Goal: Information Seeking & Learning: Learn about a topic

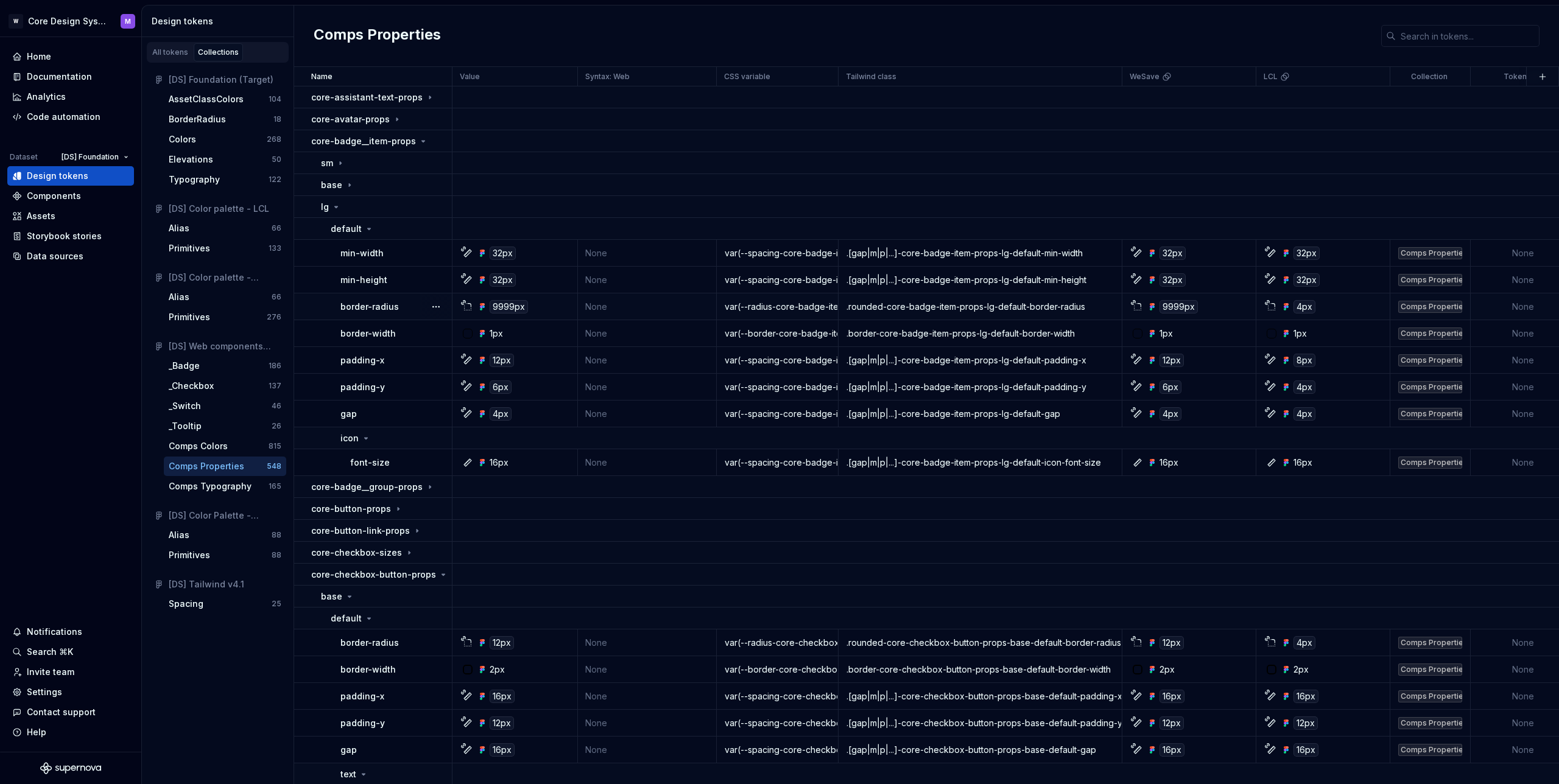
scroll to position [37, 0]
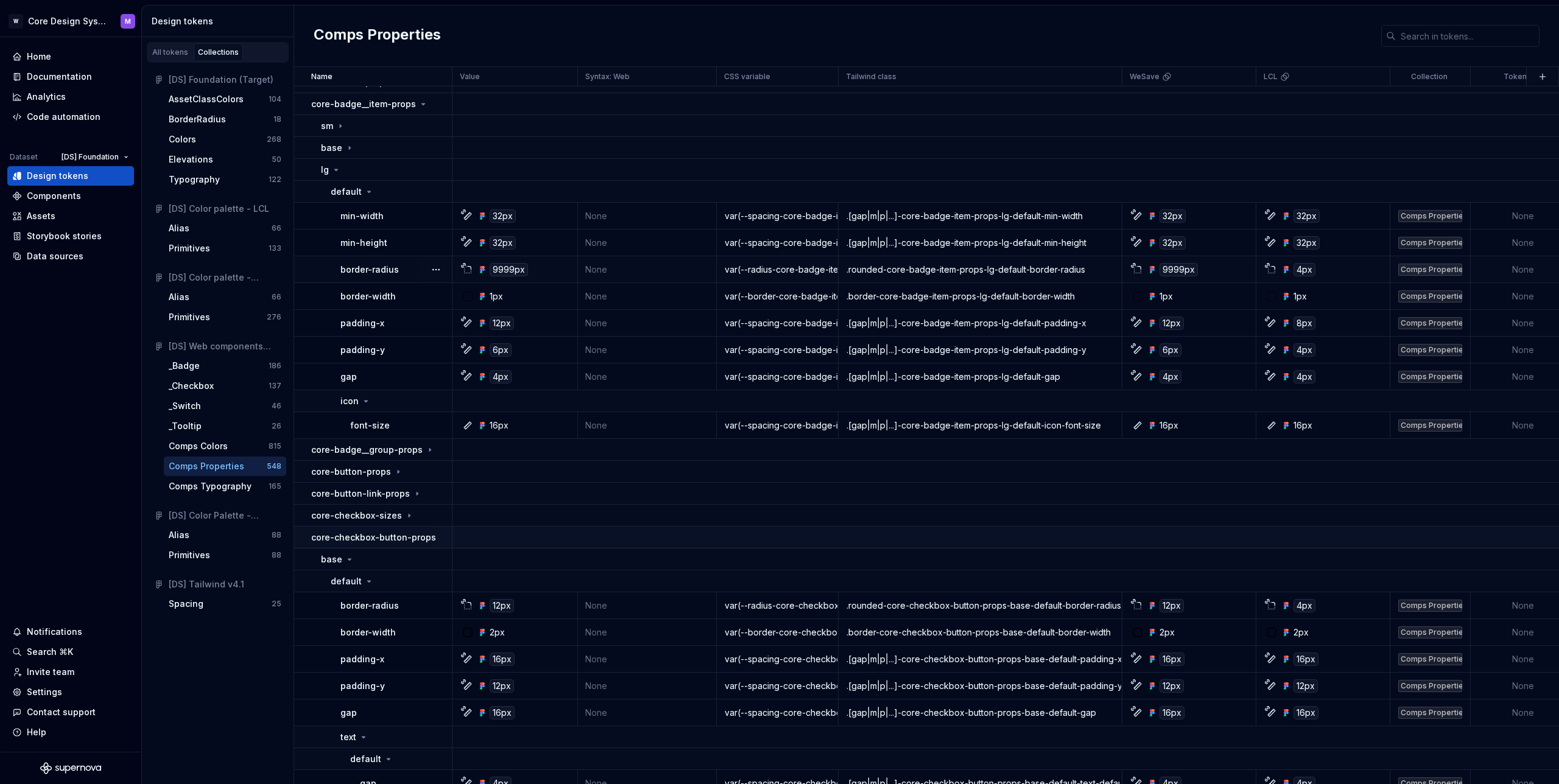
click at [432, 537] on div "core-checkbox-button-props" at bounding box center [379, 537] width 137 height 12
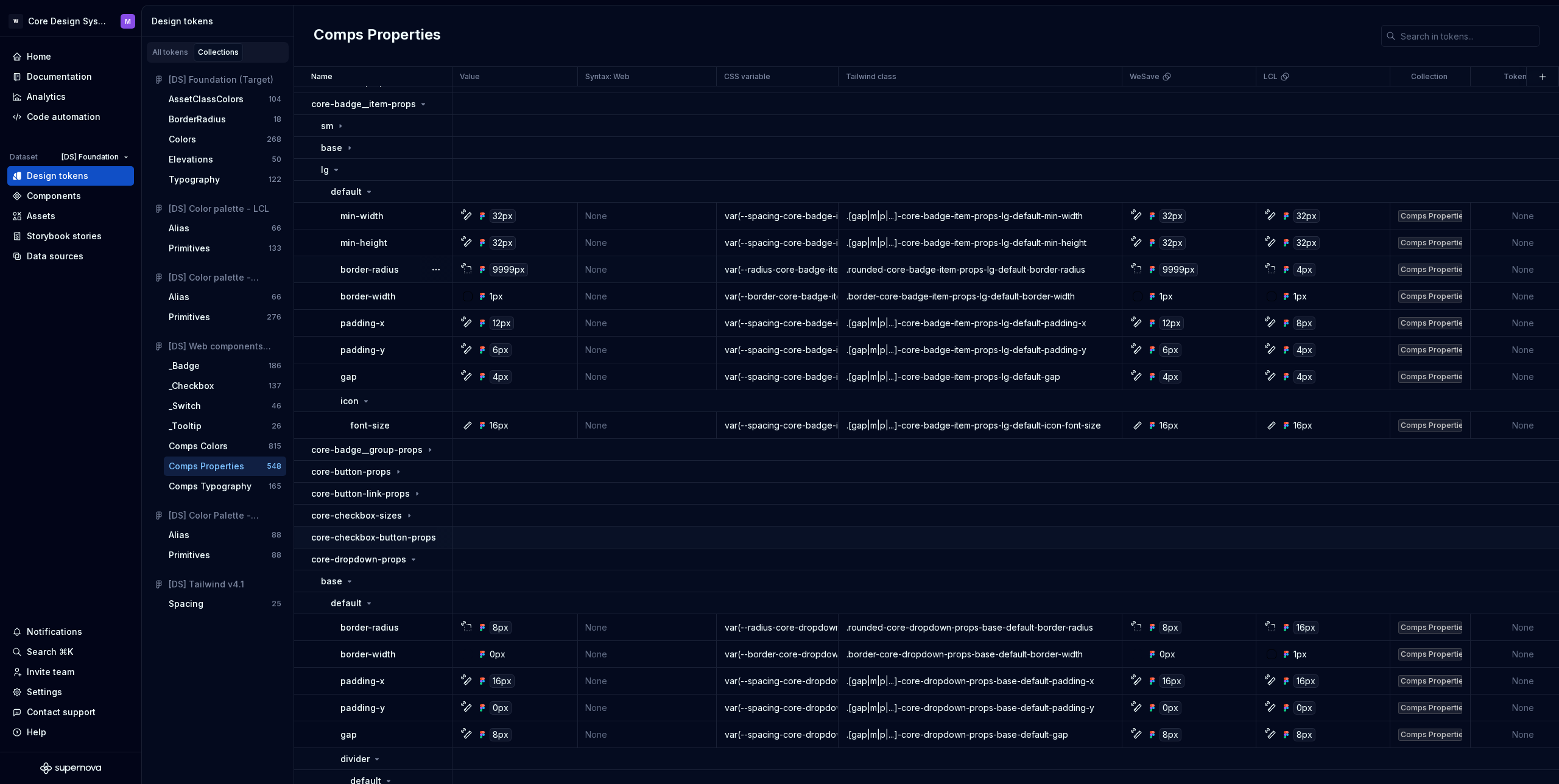
click at [303, 540] on td "core-checkbox-button-props" at bounding box center [373, 538] width 159 height 22
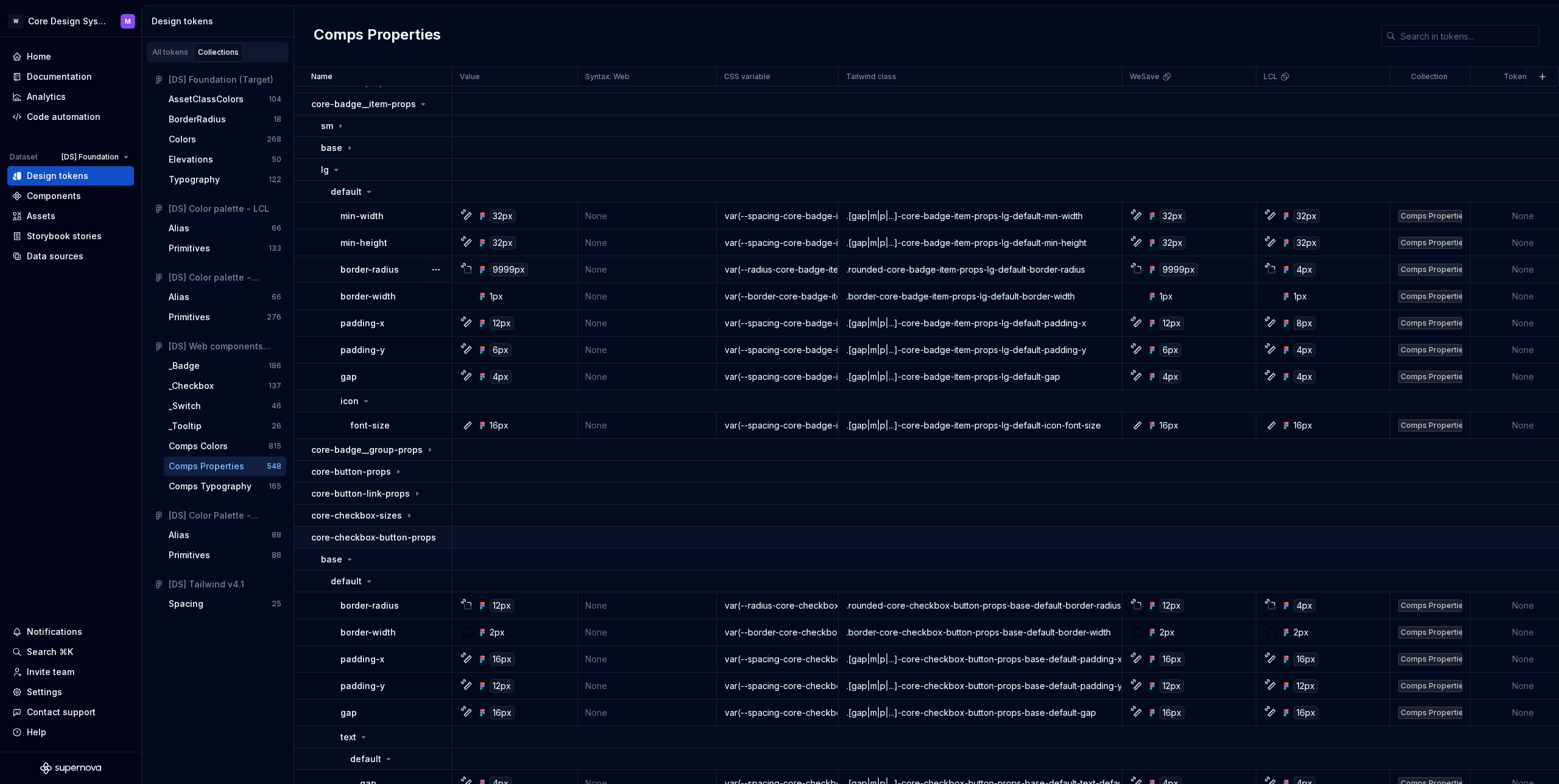
click at [302, 538] on td "core-checkbox-button-props" at bounding box center [373, 538] width 159 height 22
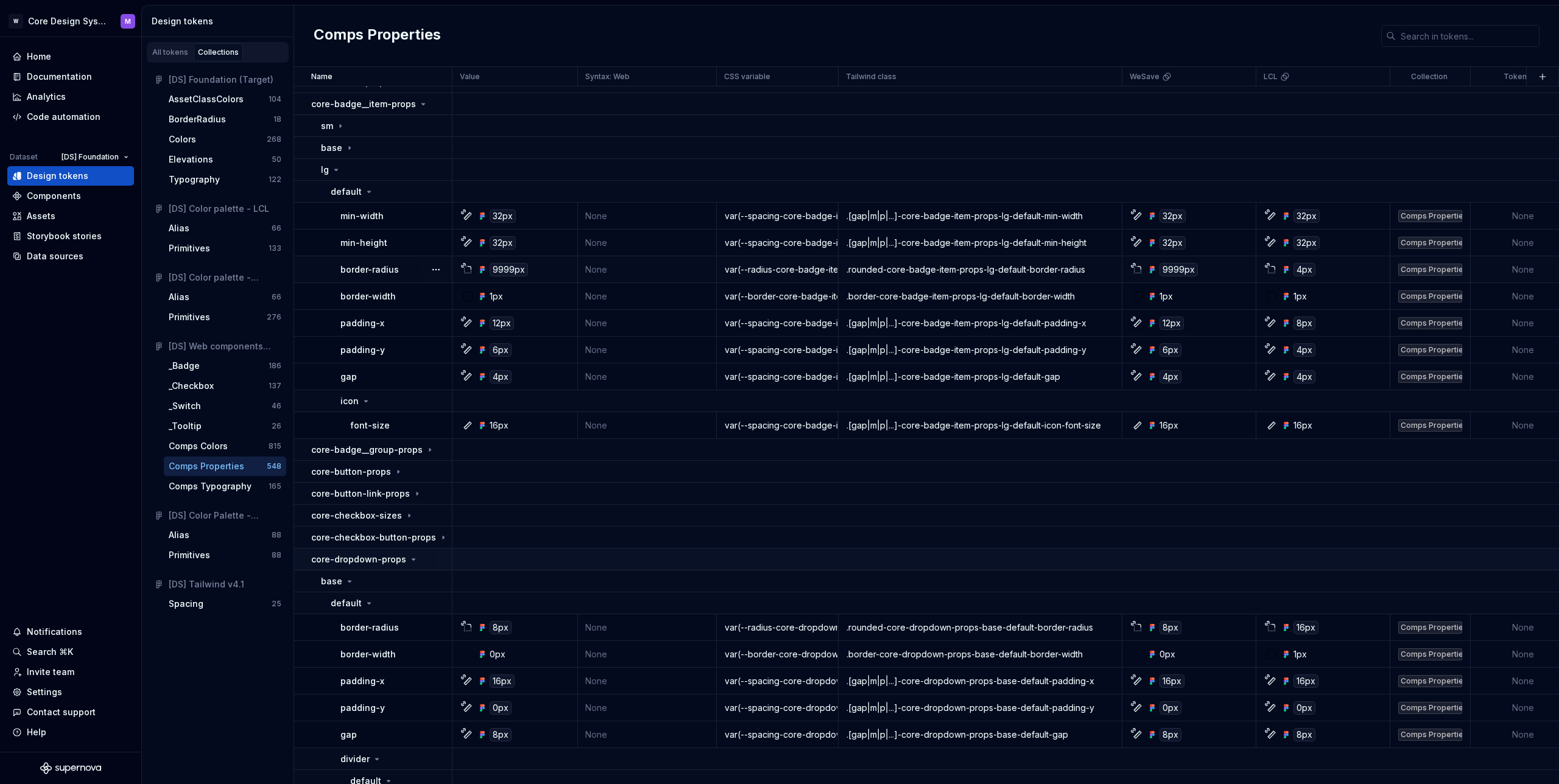
click at [307, 562] on td "core-dropdown-props" at bounding box center [373, 560] width 159 height 22
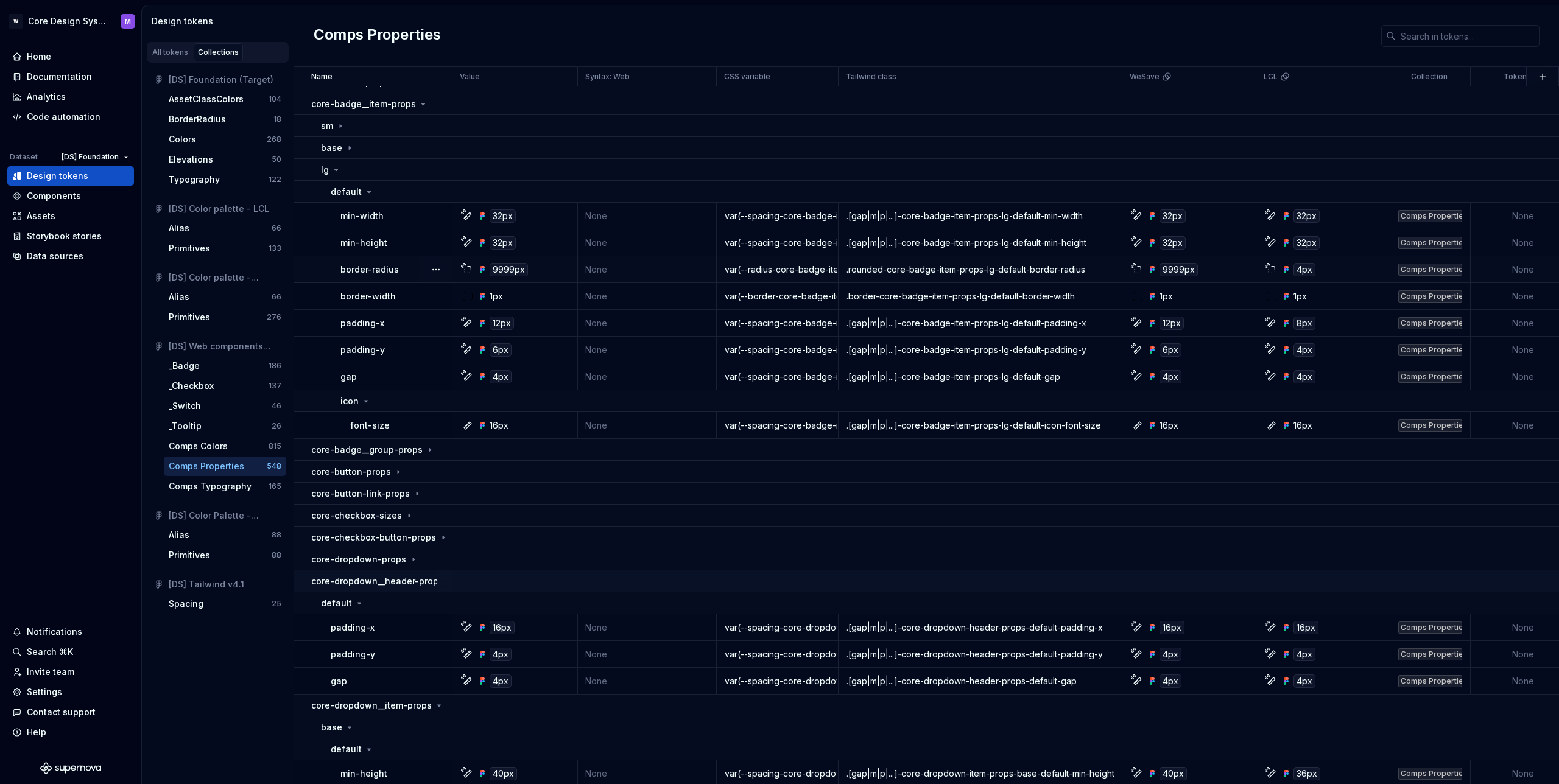
click at [309, 581] on td "core-dropdown__header-props" at bounding box center [373, 581] width 159 height 22
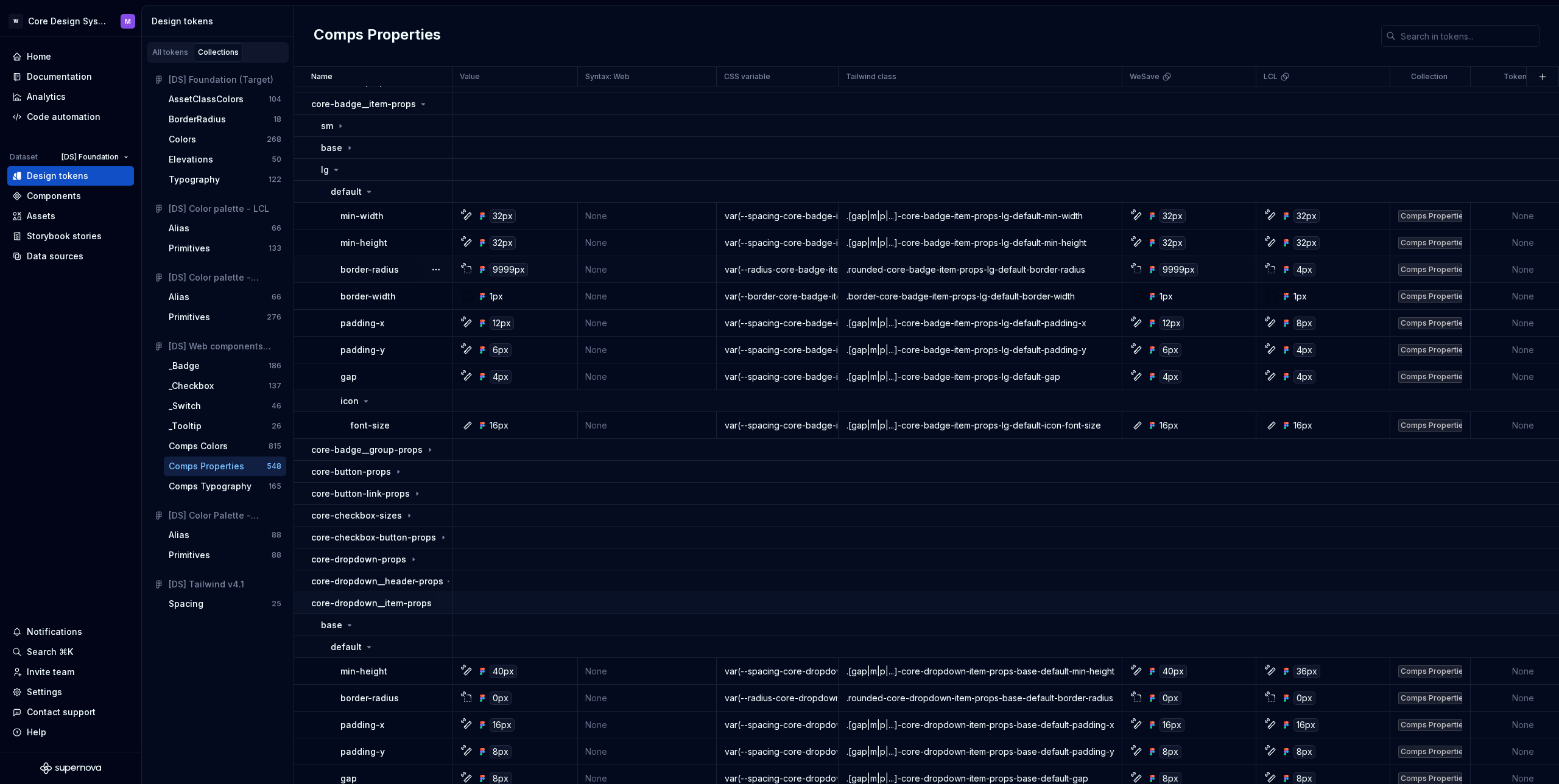
click at [312, 602] on p "core-dropdown__item-props" at bounding box center [372, 603] width 121 height 12
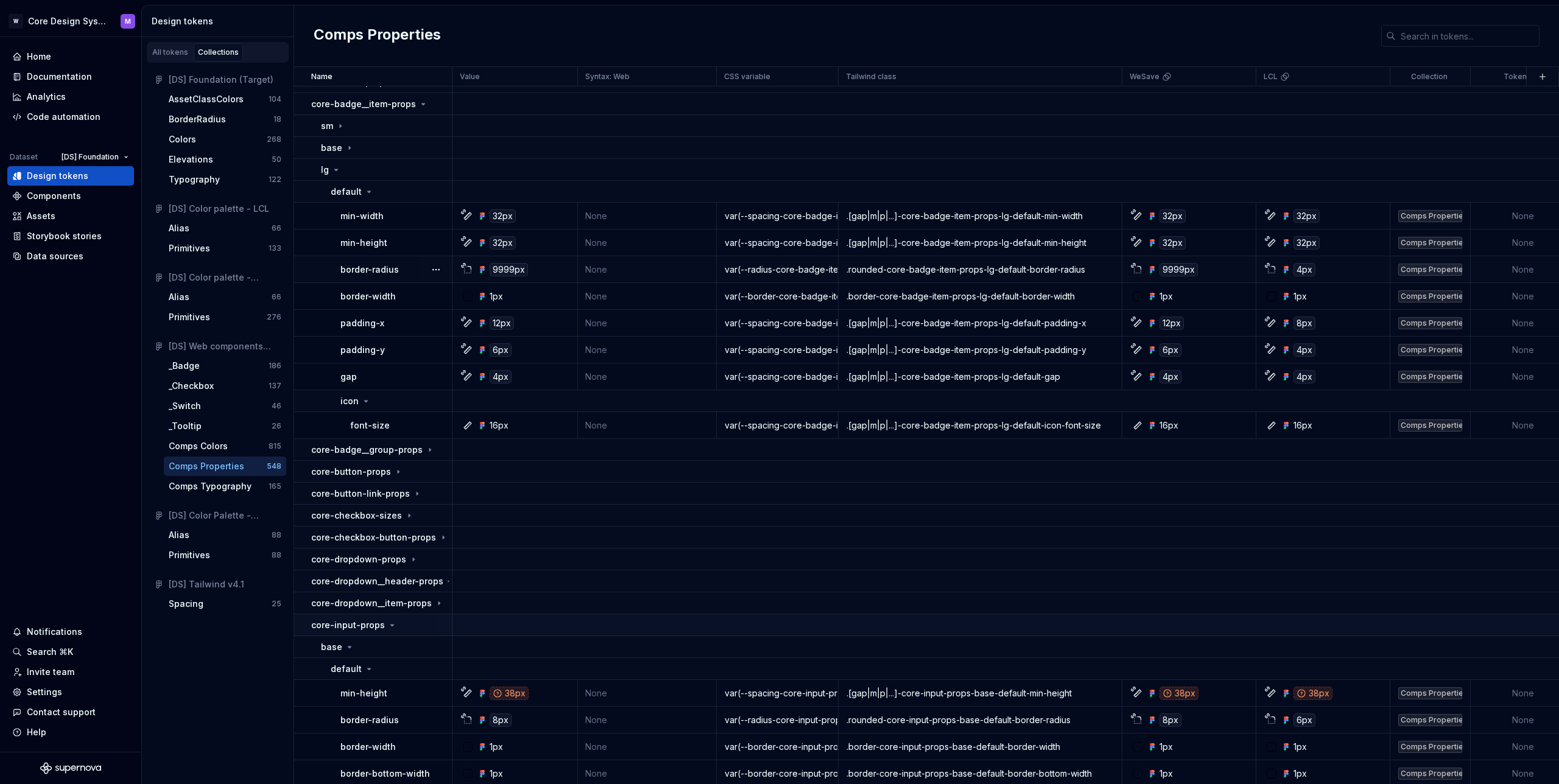
click at [315, 627] on p "core-input-props" at bounding box center [348, 625] width 74 height 12
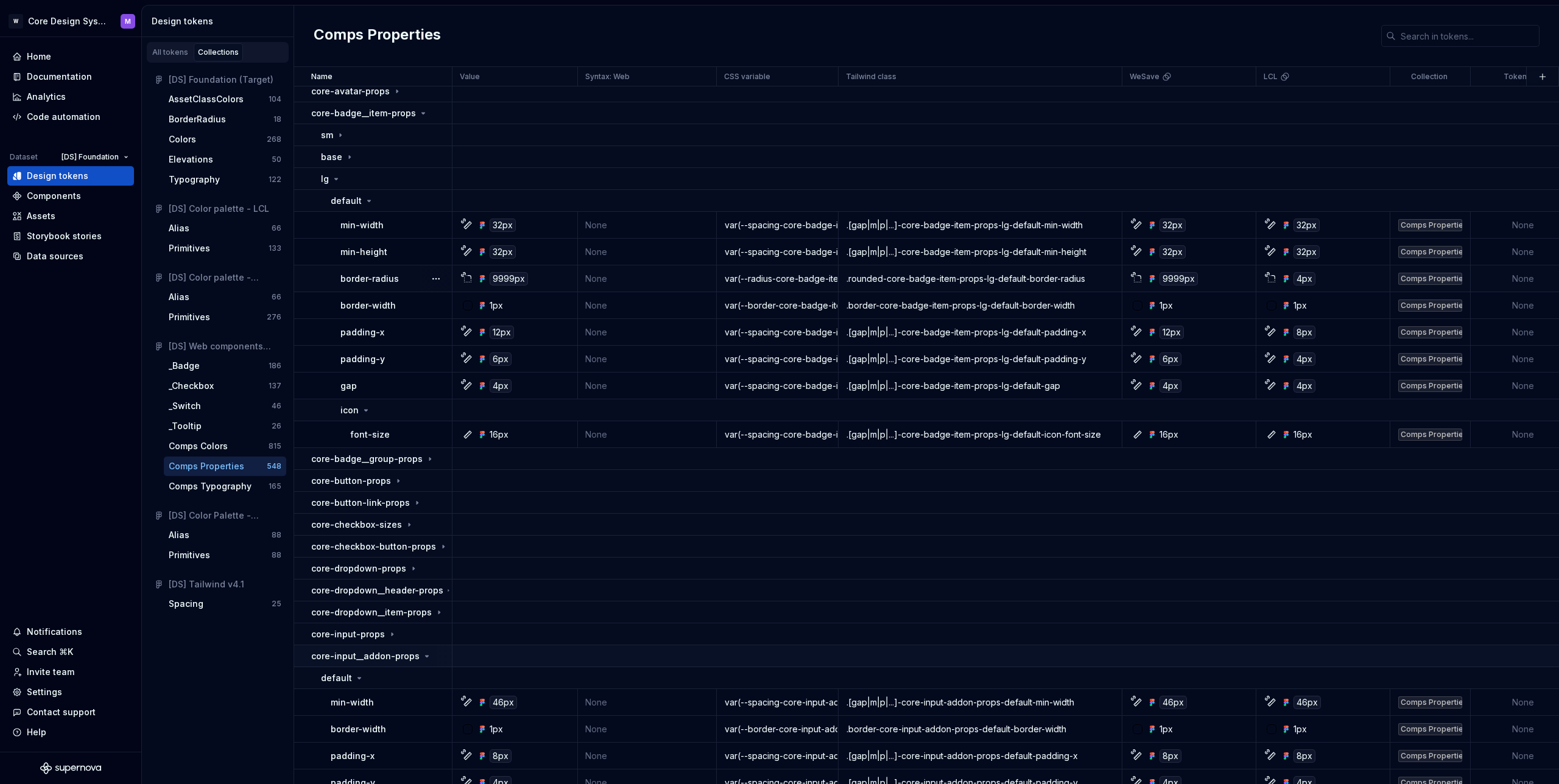
scroll to position [27, 0]
click at [387, 658] on p "core-input__addon-props" at bounding box center [366, 658] width 109 height 12
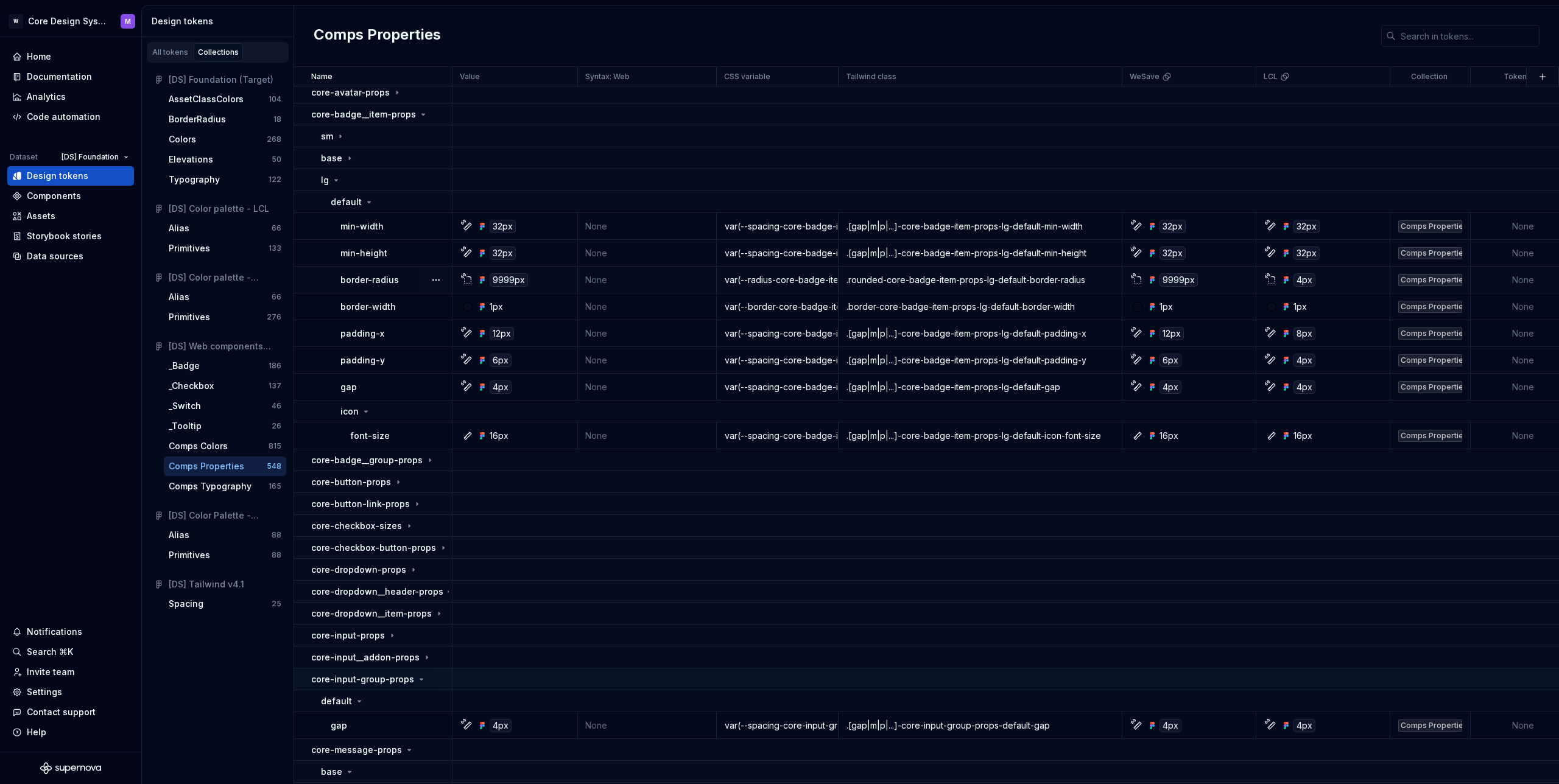
click at [400, 685] on p "core-input-group-props" at bounding box center [362, 680] width 103 height 12
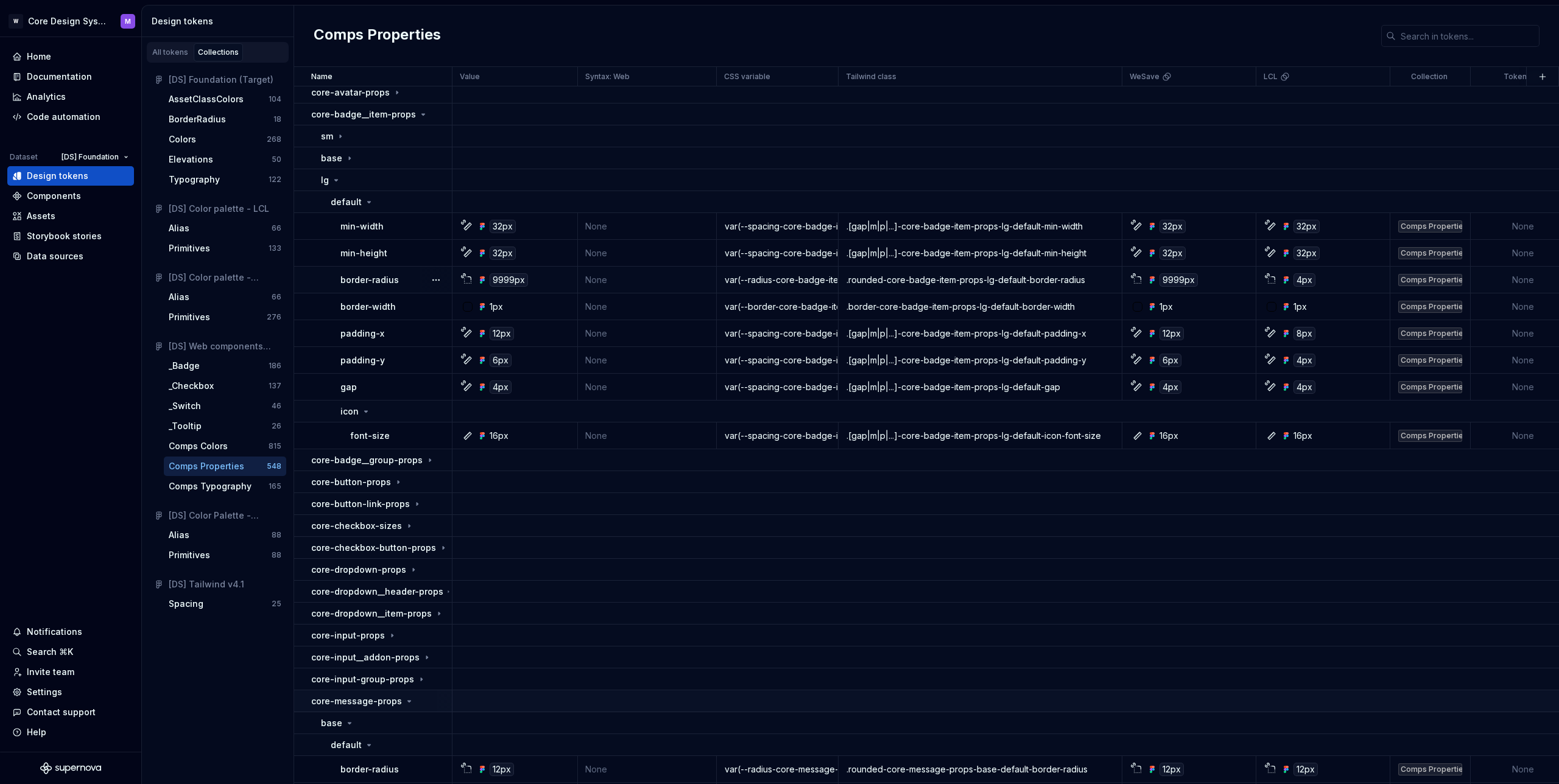
click at [400, 702] on div "core-message-props" at bounding box center [362, 701] width 103 height 12
click at [399, 723] on p "core-pagination-dot-props" at bounding box center [369, 723] width 116 height 12
click at [401, 750] on p "core-pagination-dot-group-props" at bounding box center [384, 745] width 146 height 12
click at [397, 766] on div "core-radio-sizes" at bounding box center [381, 767] width 140 height 12
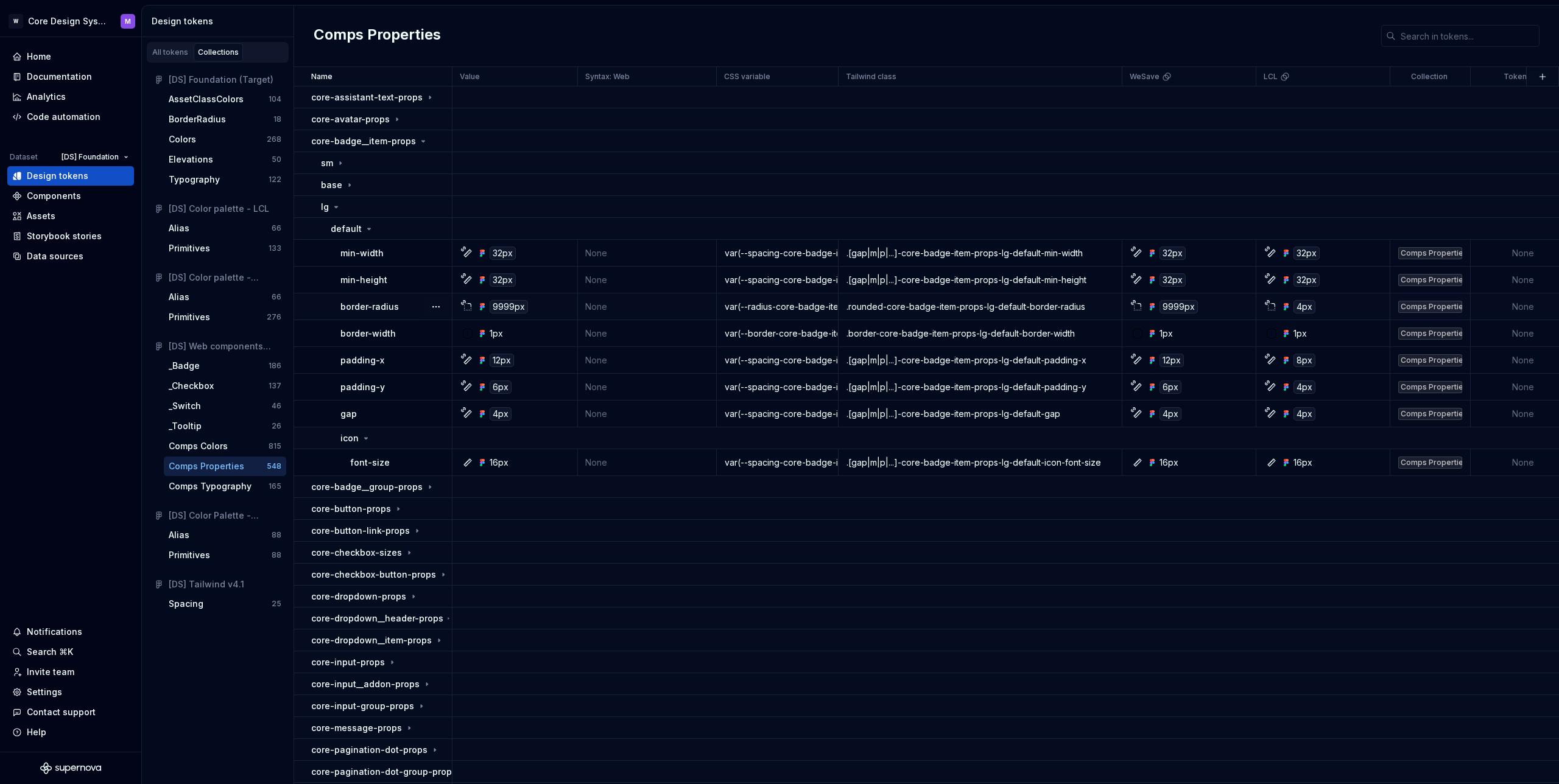
scroll to position [0, 0]
